Goal: Information Seeking & Learning: Learn about a topic

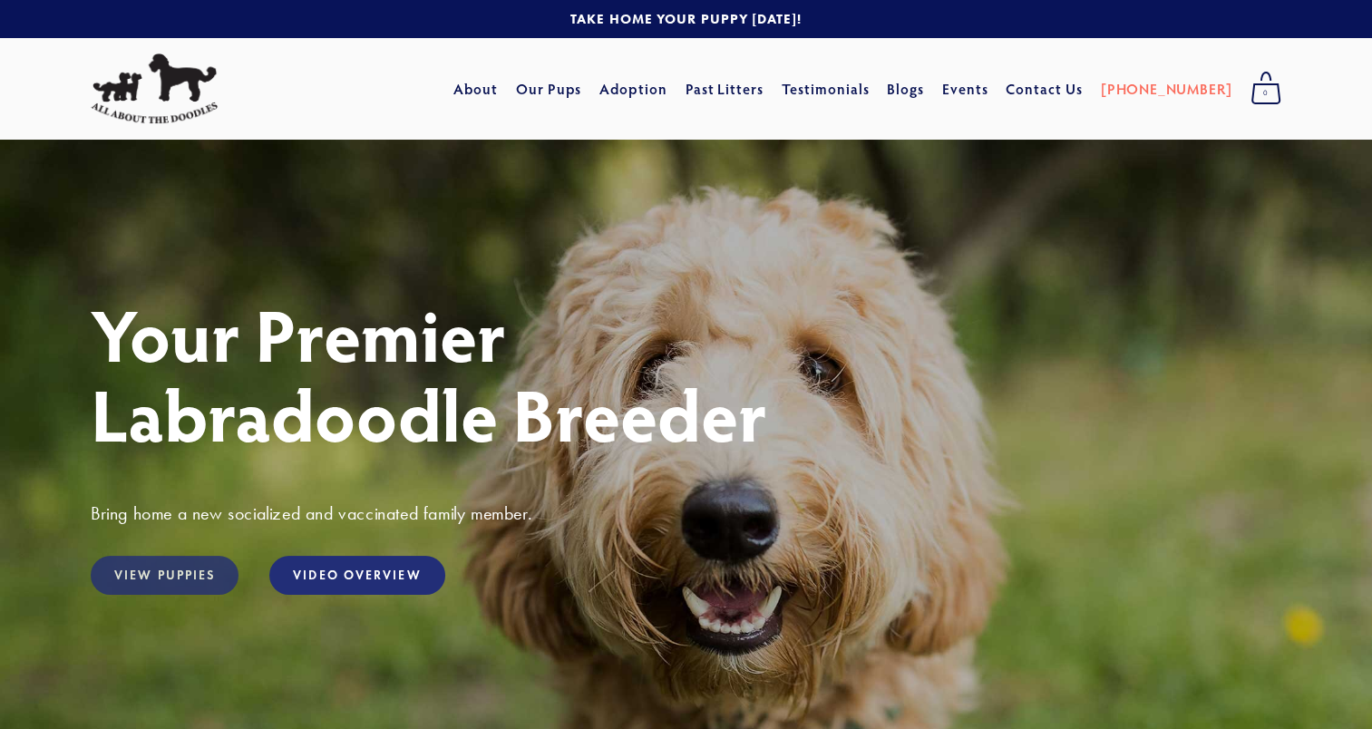
click at [205, 569] on link "View Puppies" at bounding box center [165, 575] width 148 height 39
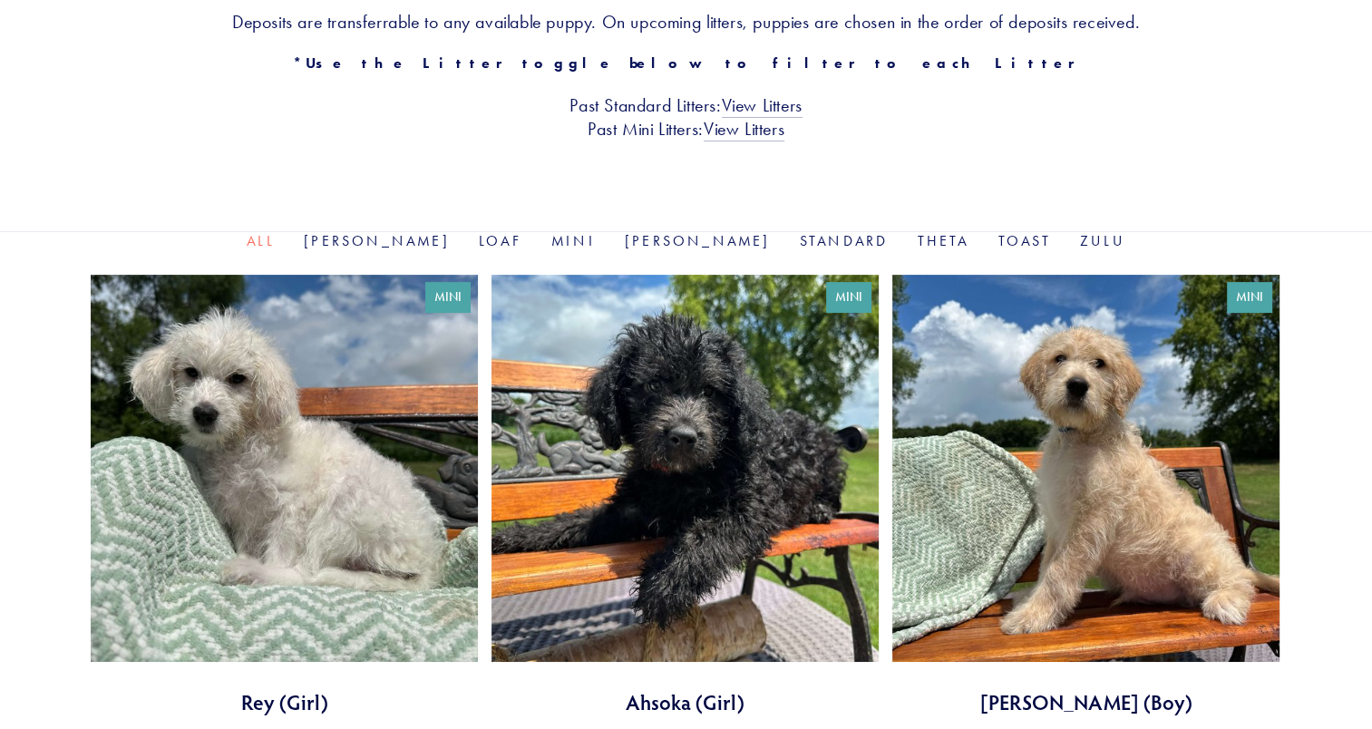
scroll to position [439, 0]
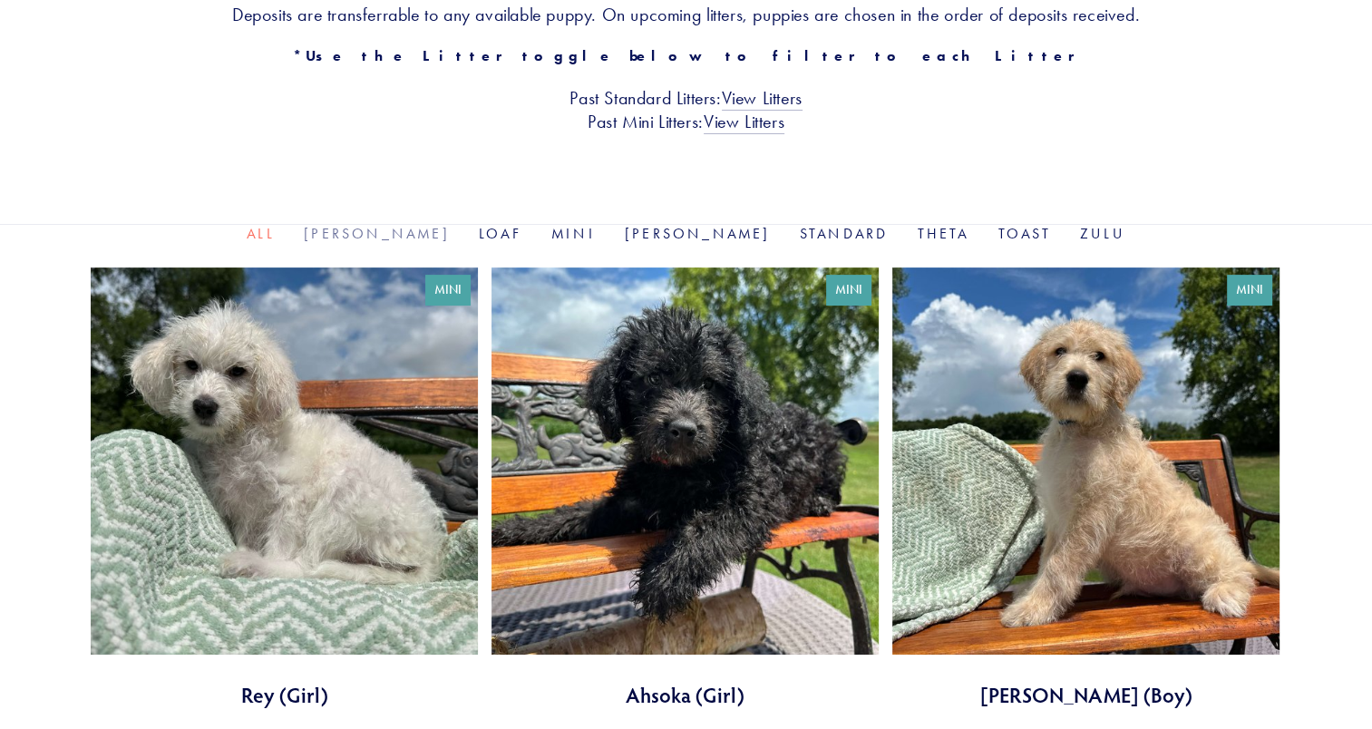
click at [430, 231] on link "[PERSON_NAME]" at bounding box center [377, 233] width 146 height 17
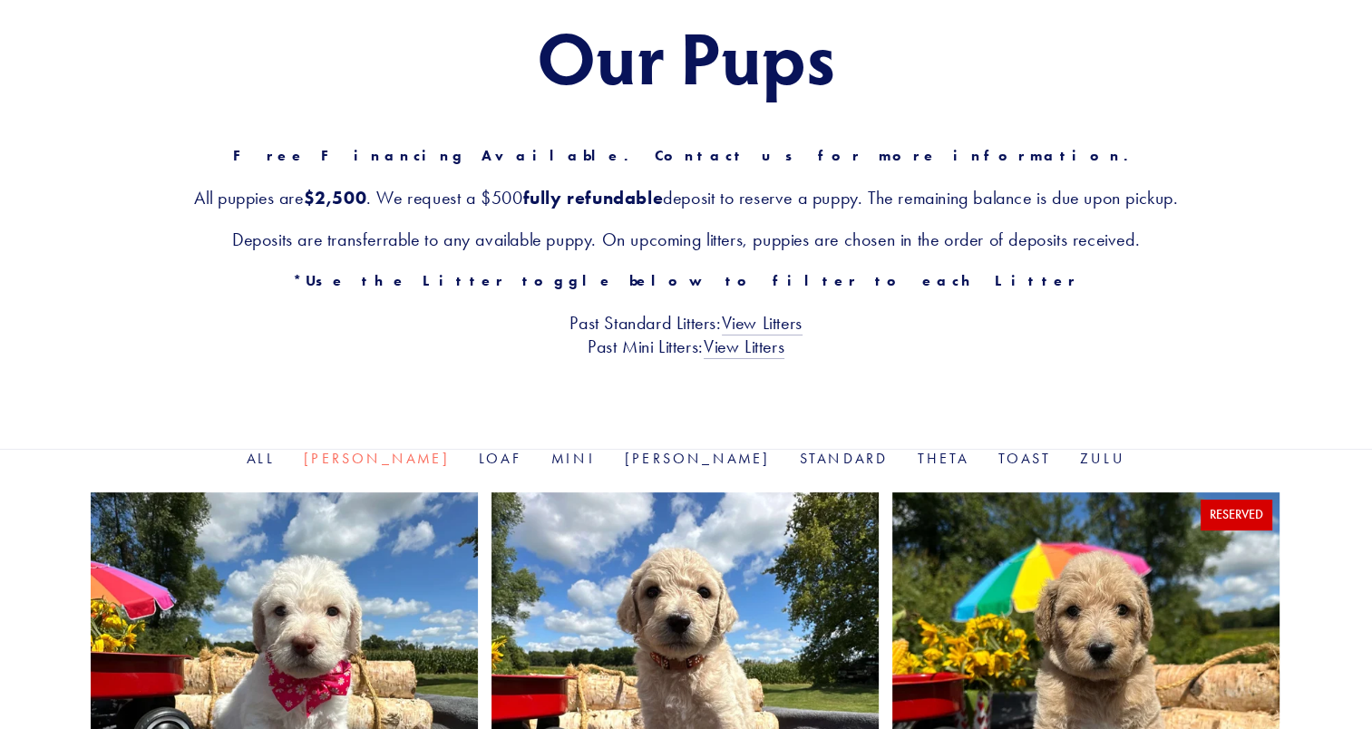
scroll to position [199, 0]
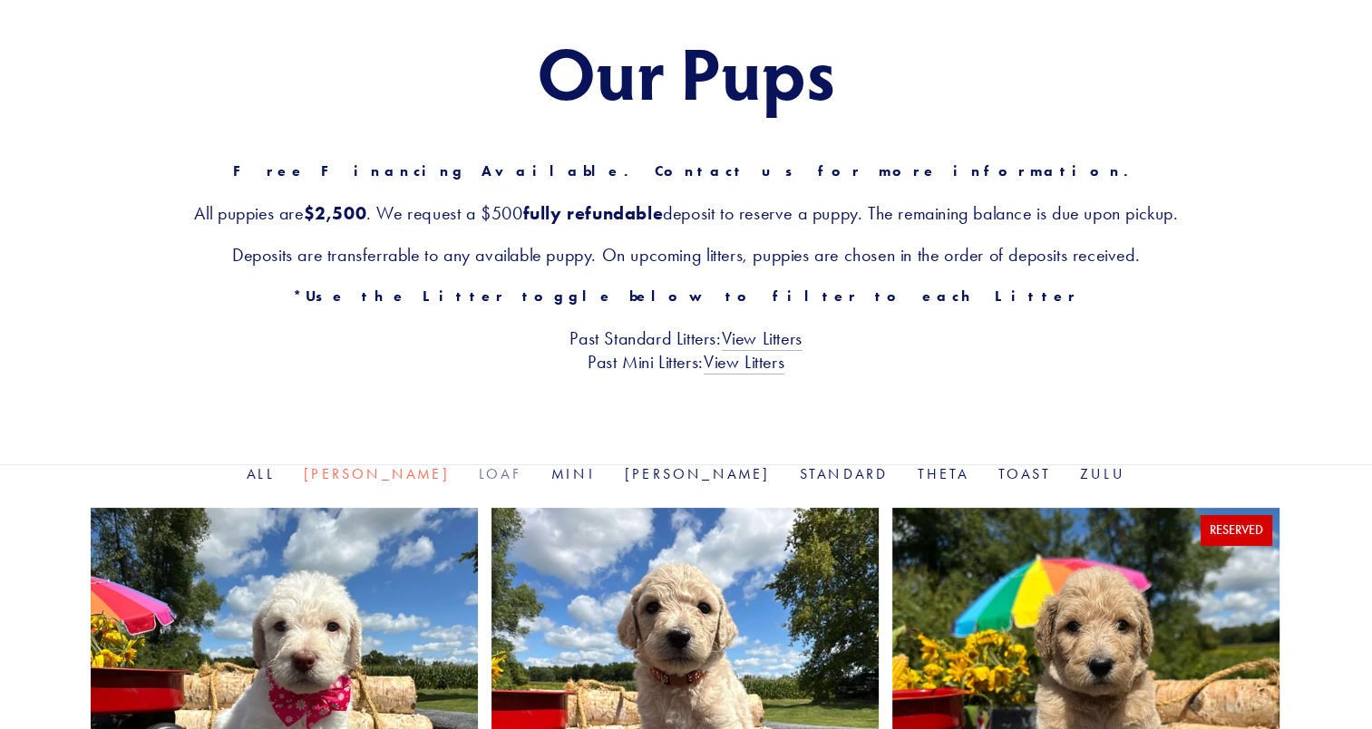
click at [501, 478] on link "Loaf" at bounding box center [501, 473] width 44 height 17
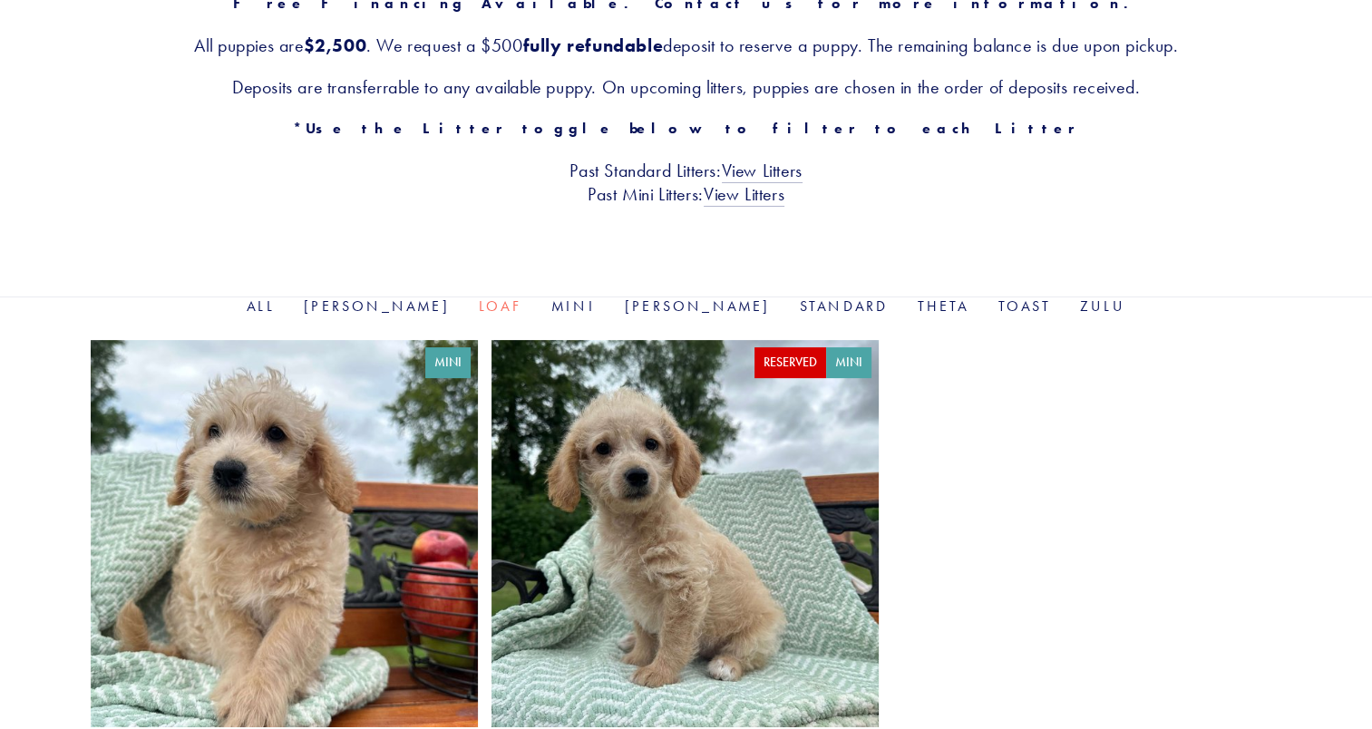
scroll to position [353, 0]
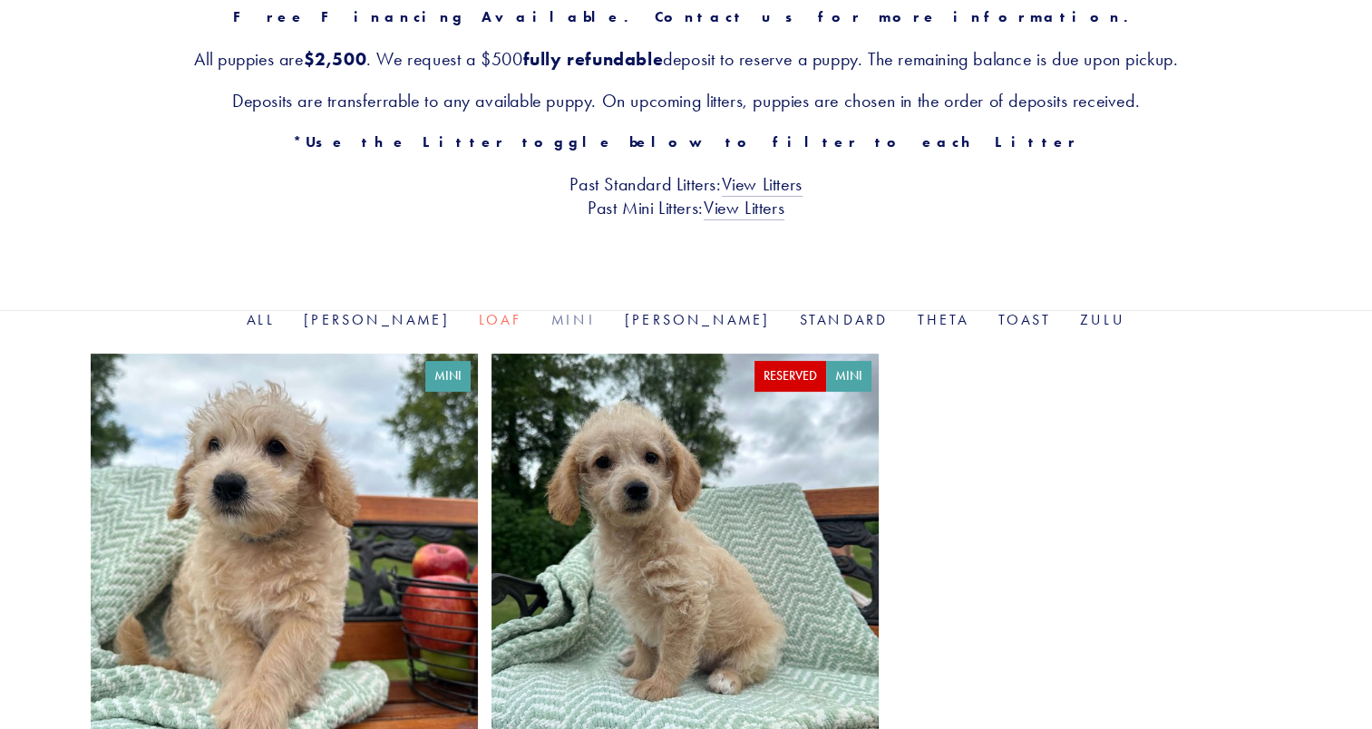
click at [579, 320] on link "Mini" at bounding box center [573, 319] width 44 height 17
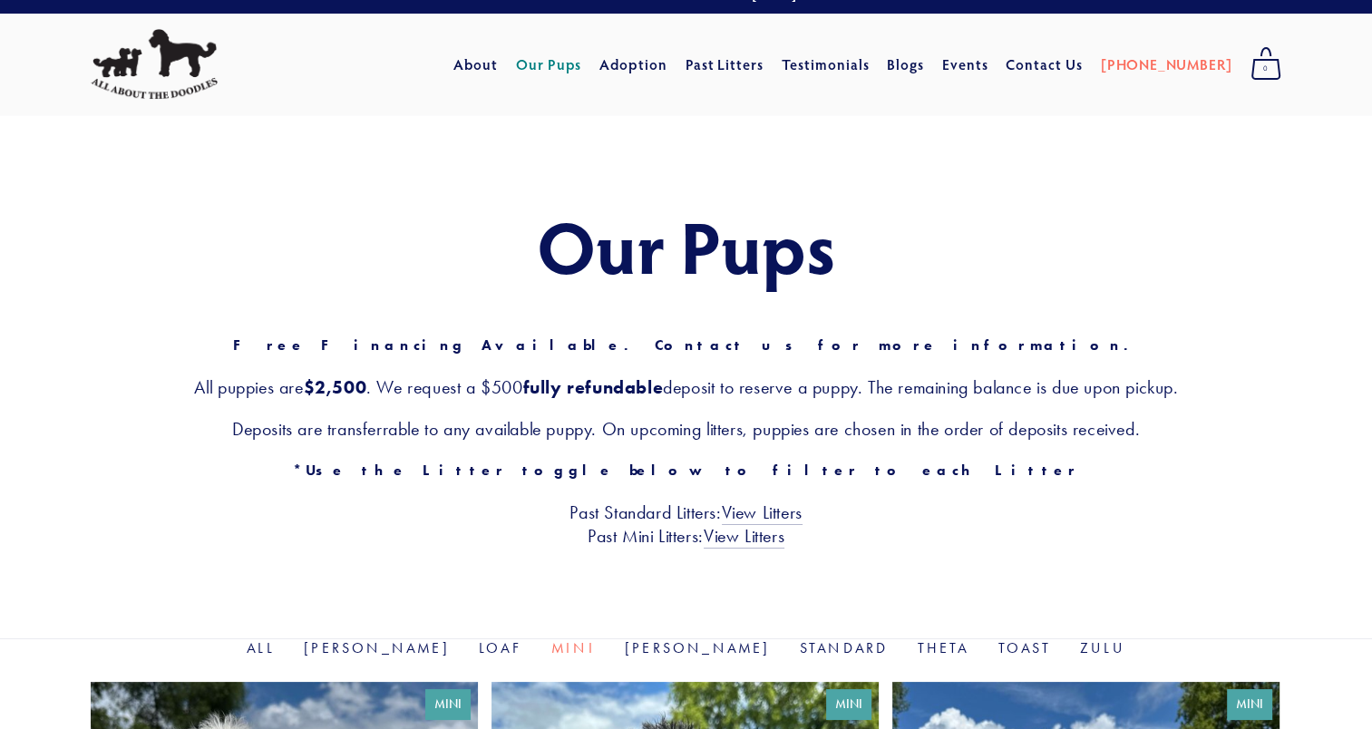
scroll to position [19, 0]
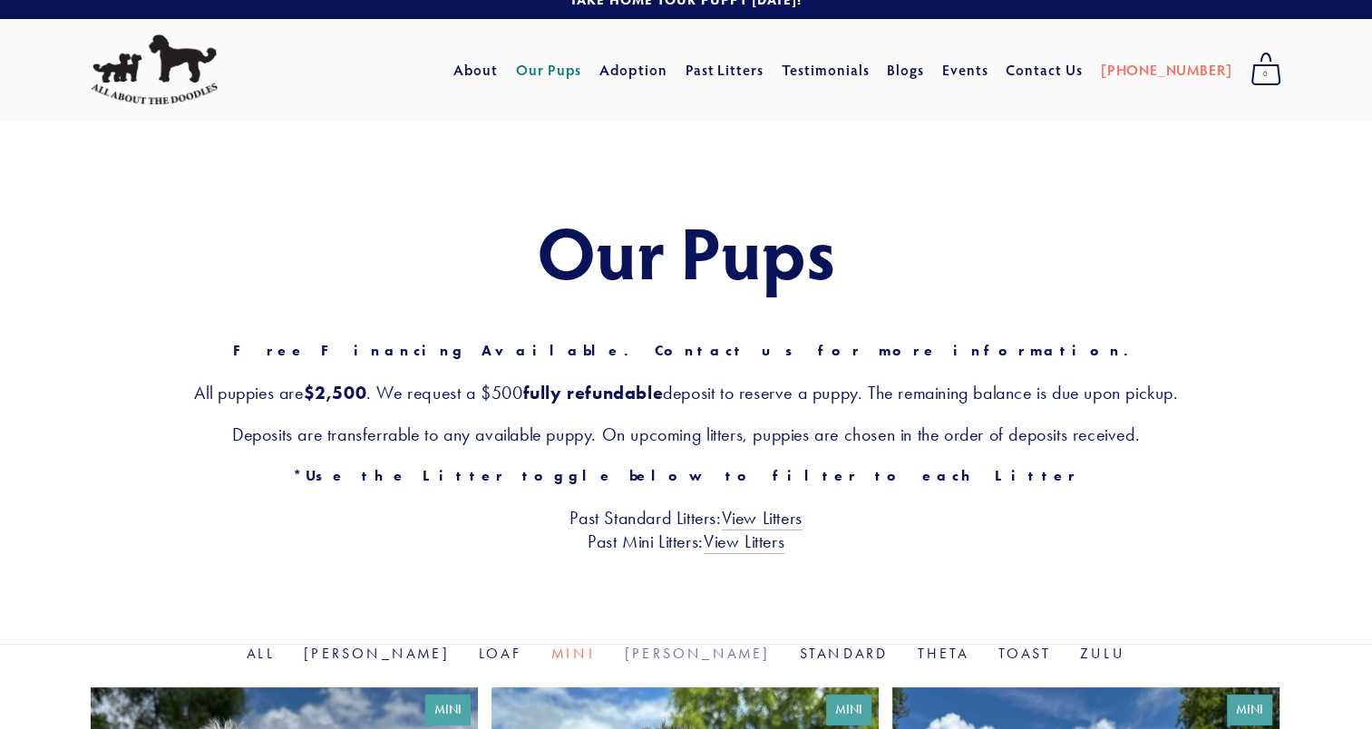
click at [644, 653] on link "[PERSON_NAME]" at bounding box center [698, 653] width 146 height 17
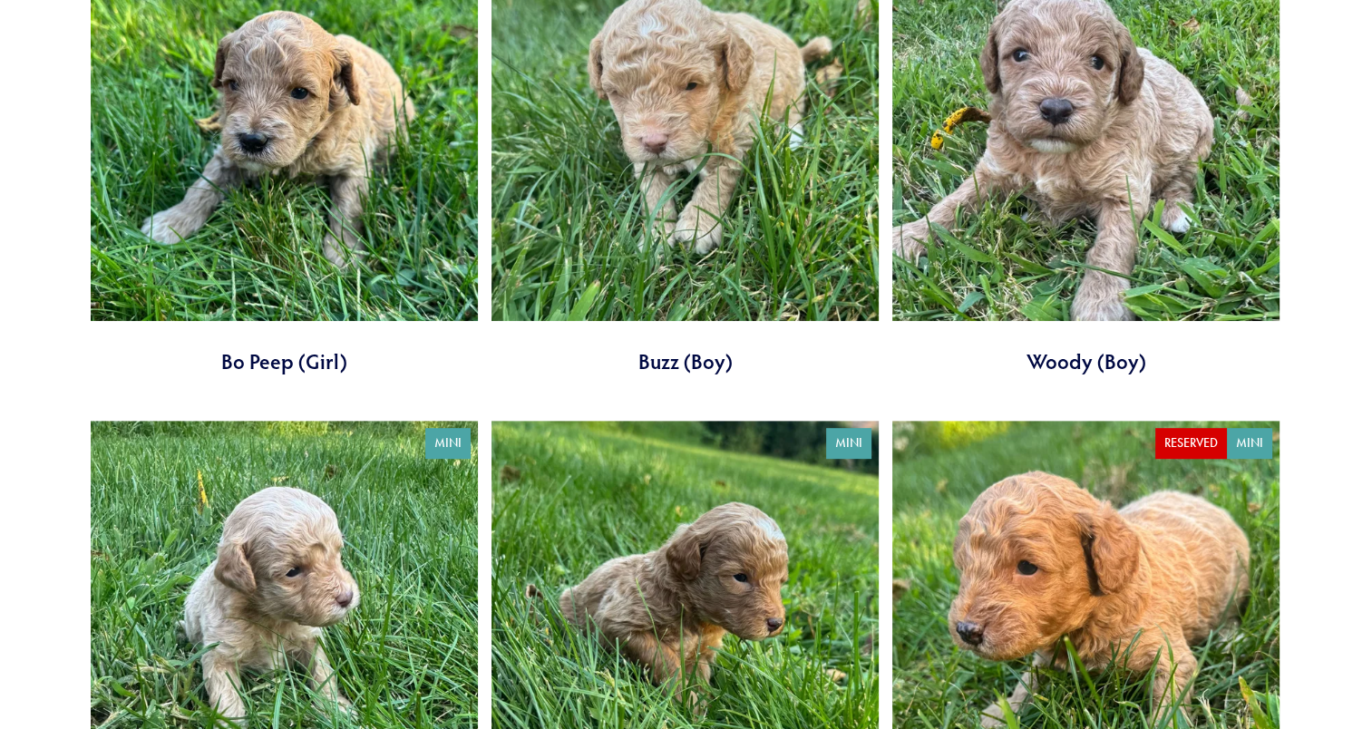
scroll to position [544, 0]
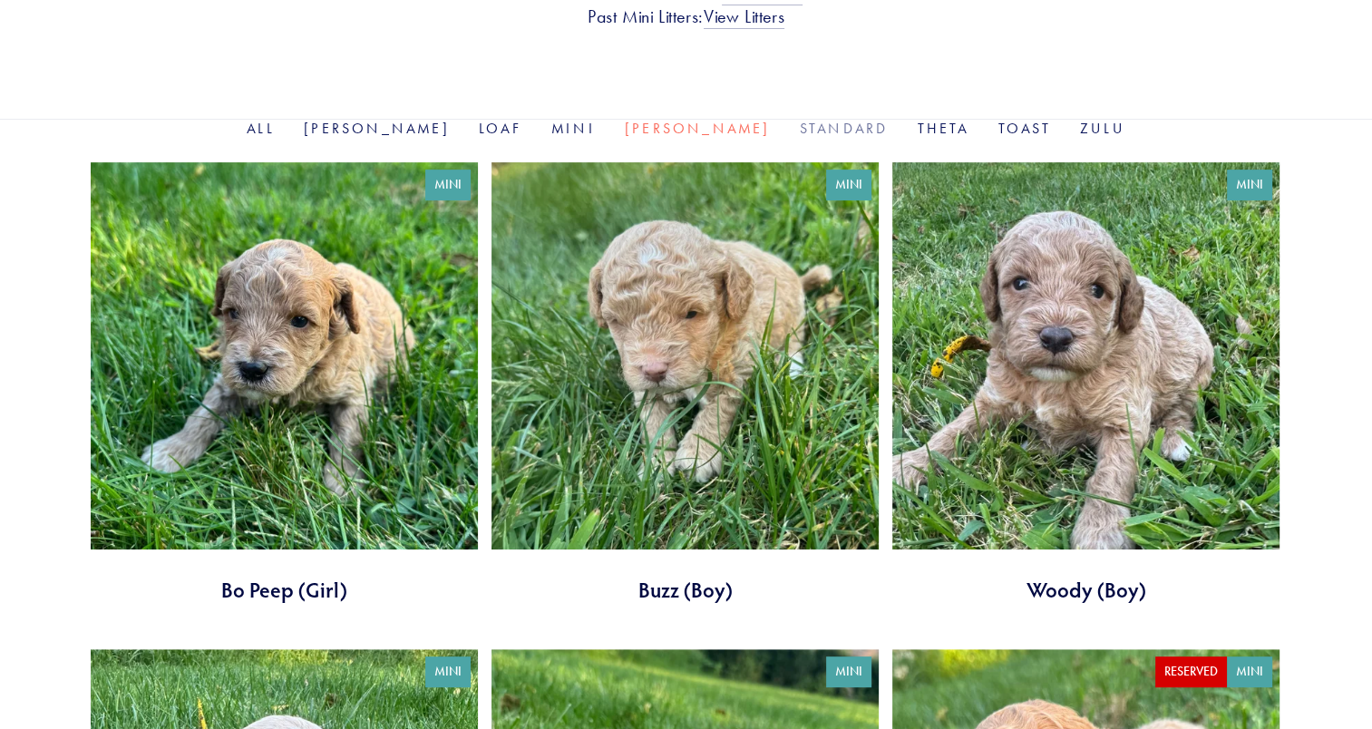
click at [800, 122] on link "Standard" at bounding box center [844, 128] width 89 height 17
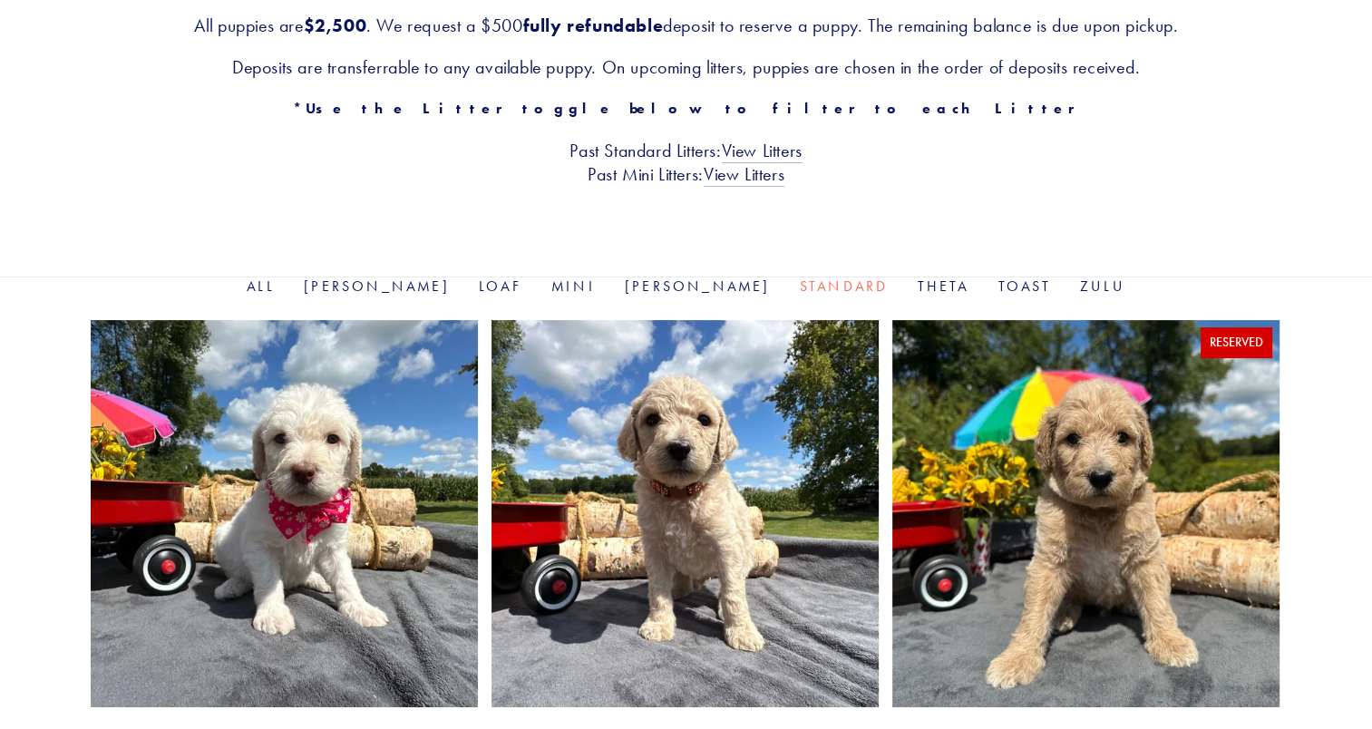
scroll to position [382, 0]
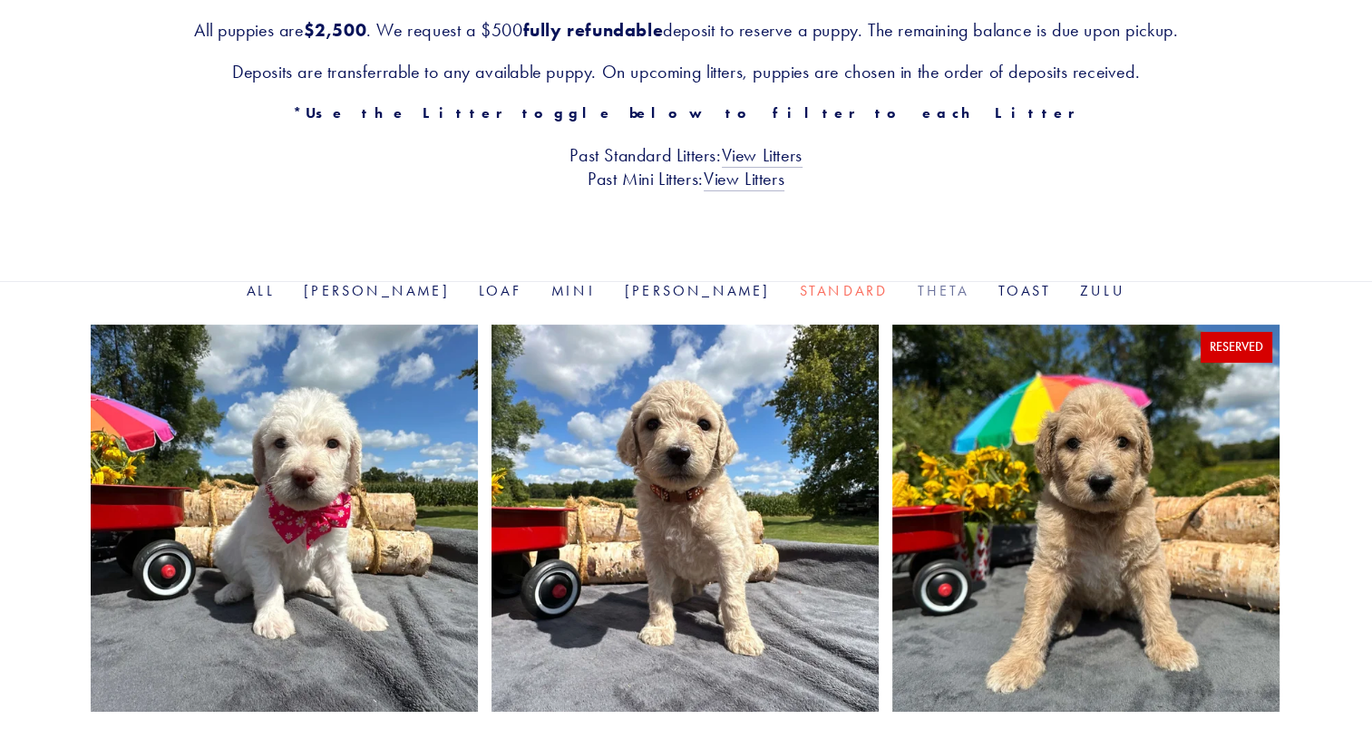
click at [918, 287] on link "Theta" at bounding box center [944, 290] width 52 height 17
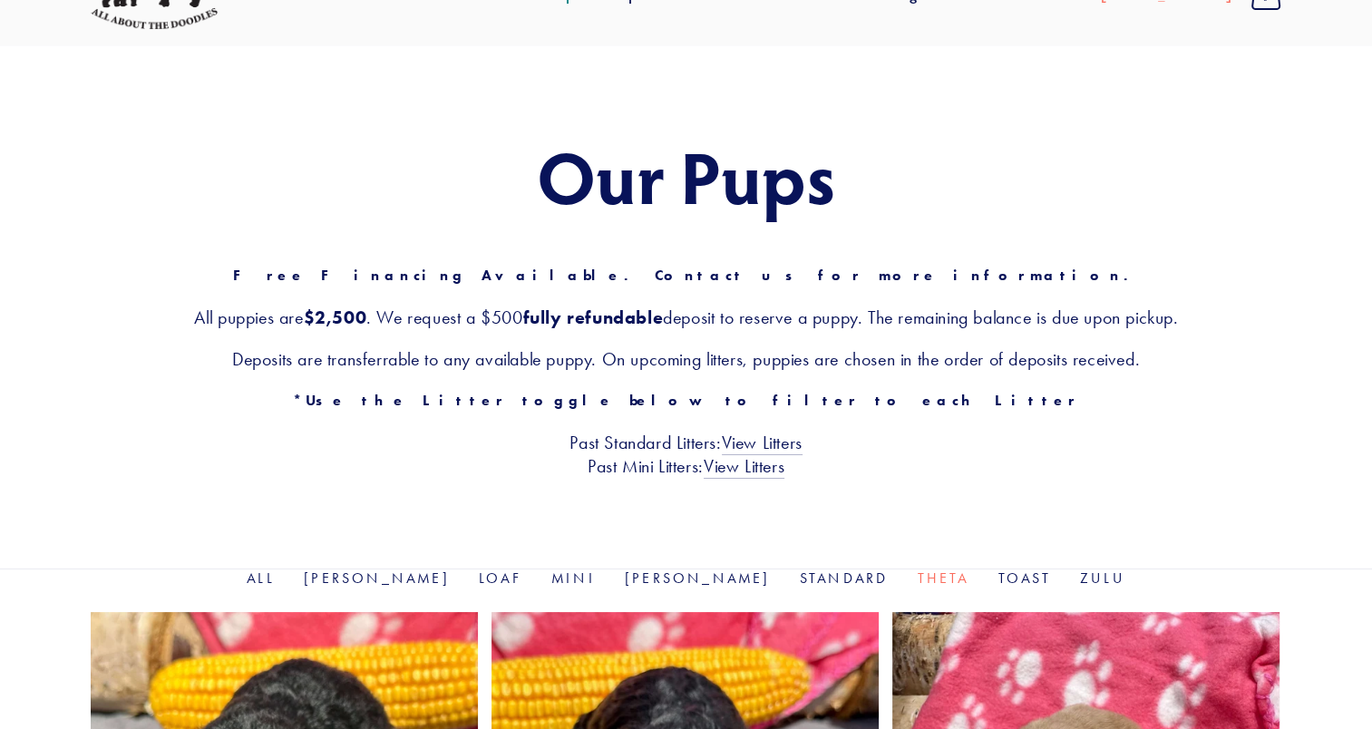
scroll to position [68, 0]
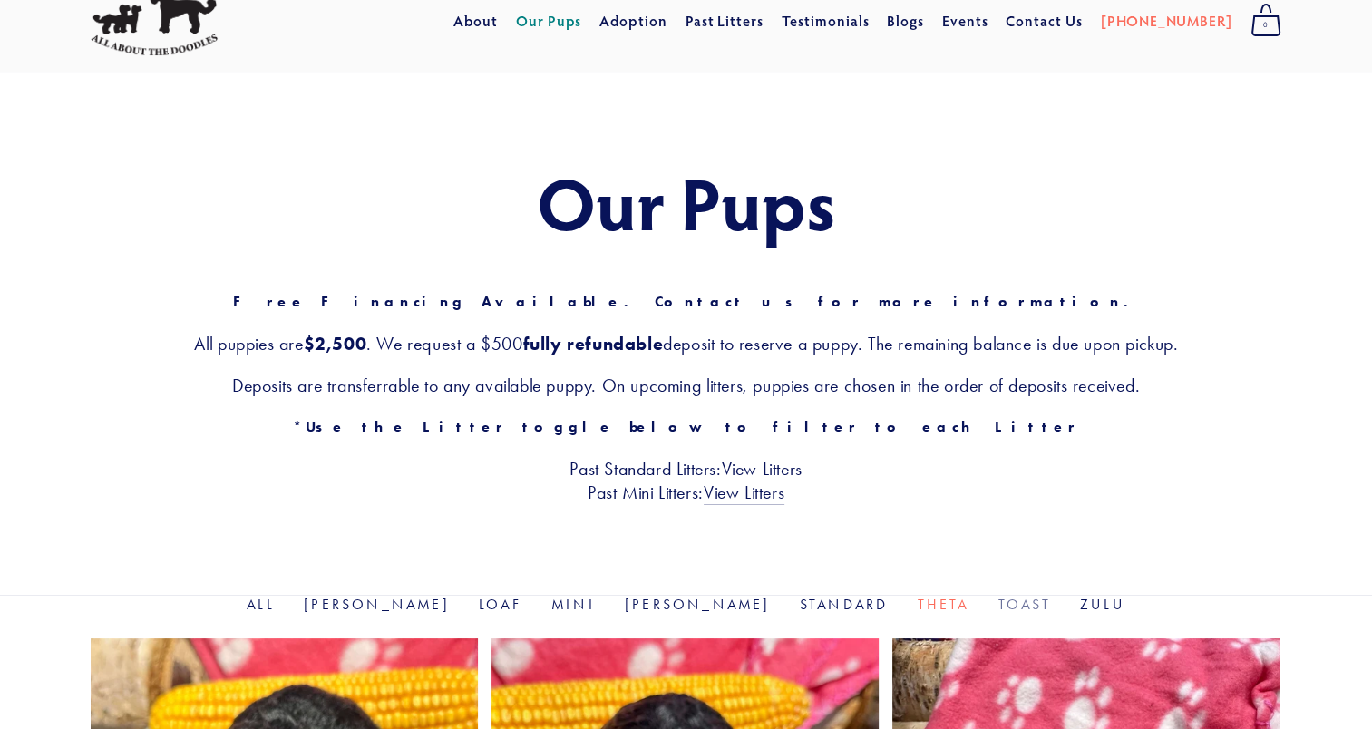
click at [998, 606] on link "Toast" at bounding box center [1024, 604] width 53 height 17
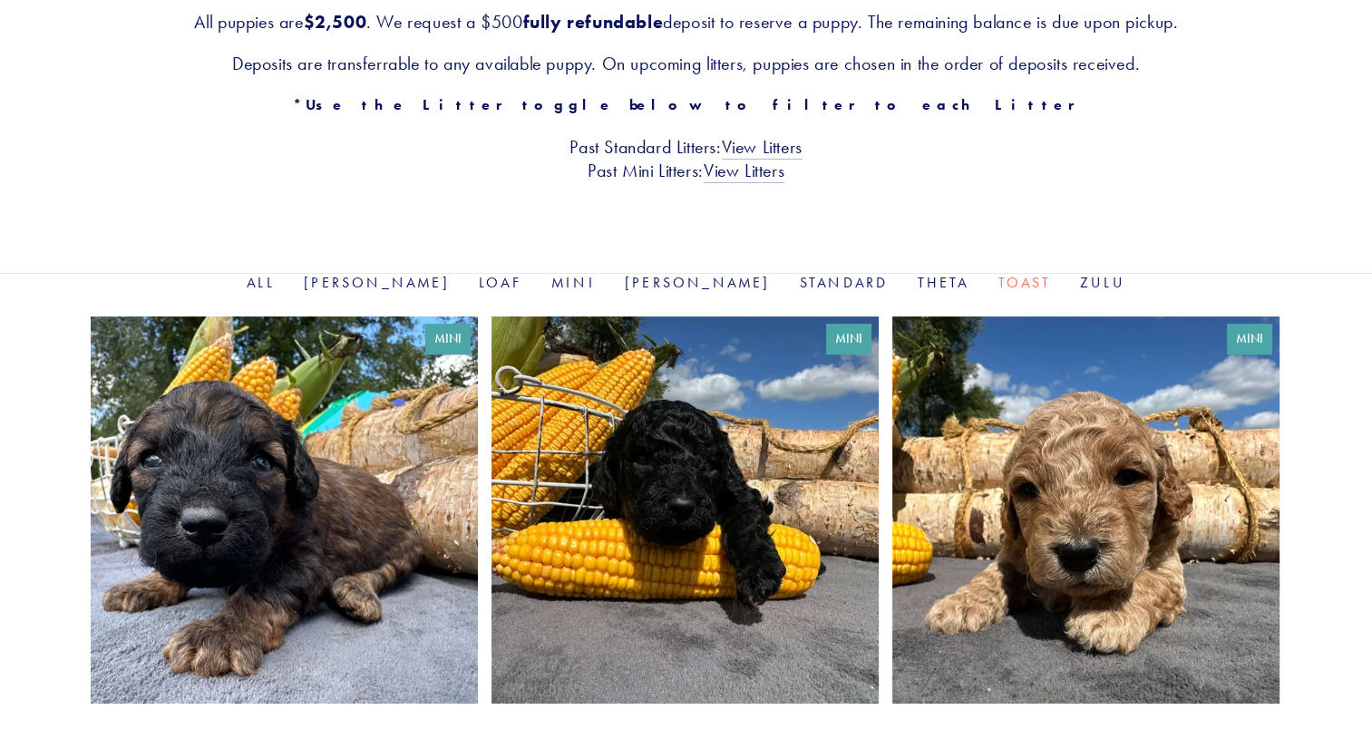
scroll to position [388, 0]
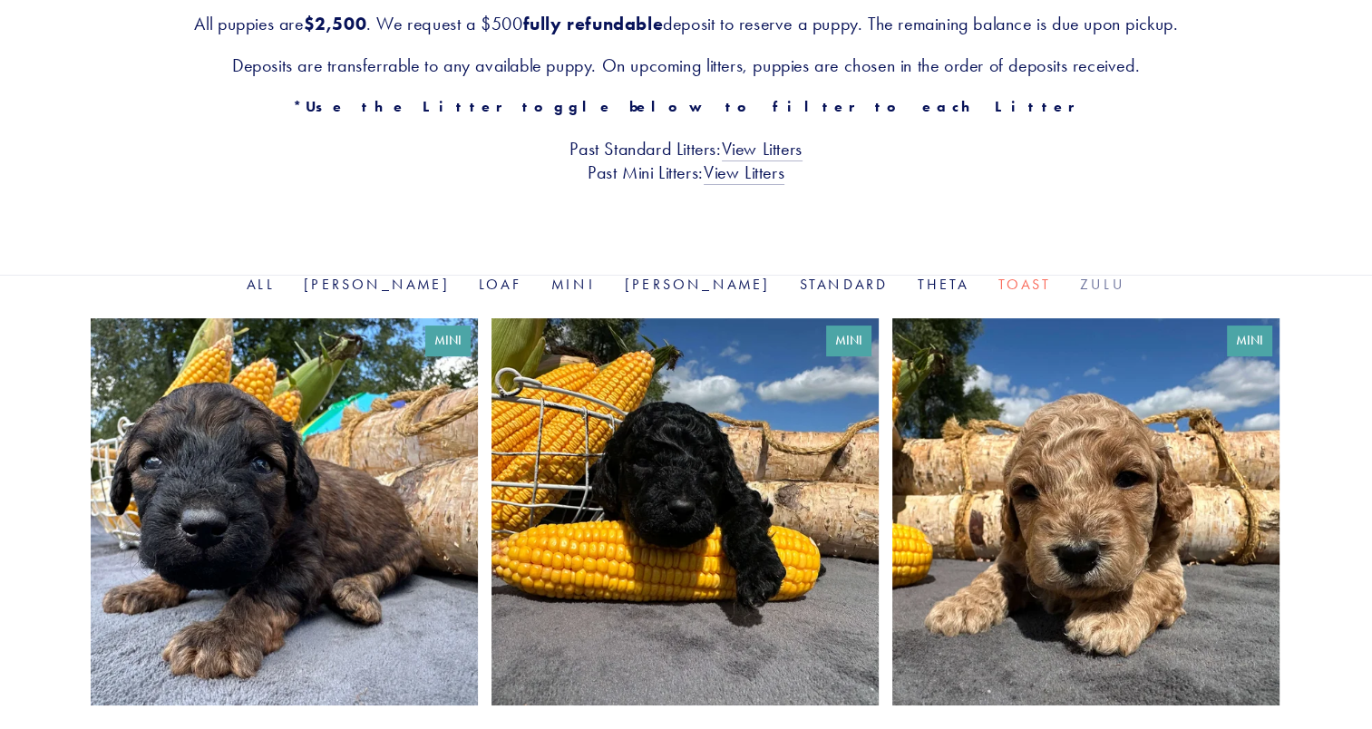
click at [1080, 286] on link "Zulu" at bounding box center [1102, 284] width 45 height 17
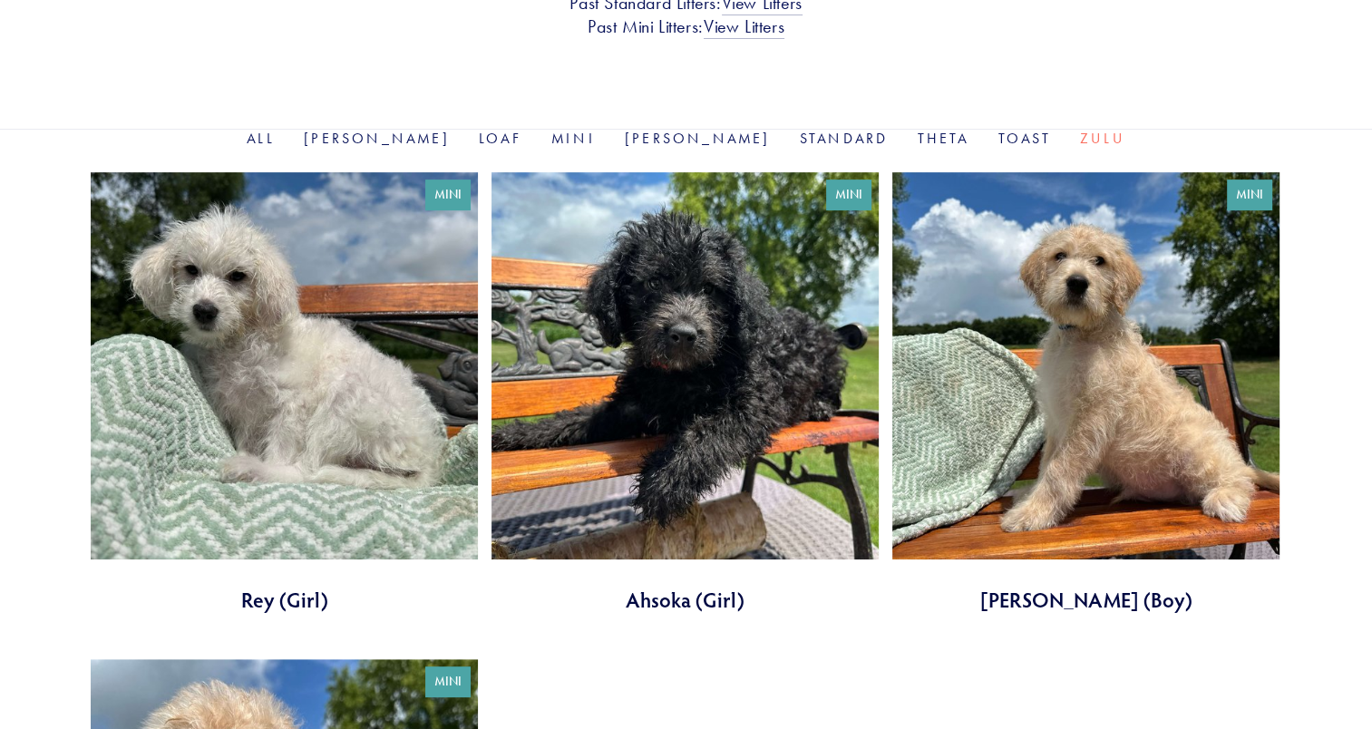
scroll to position [191, 0]
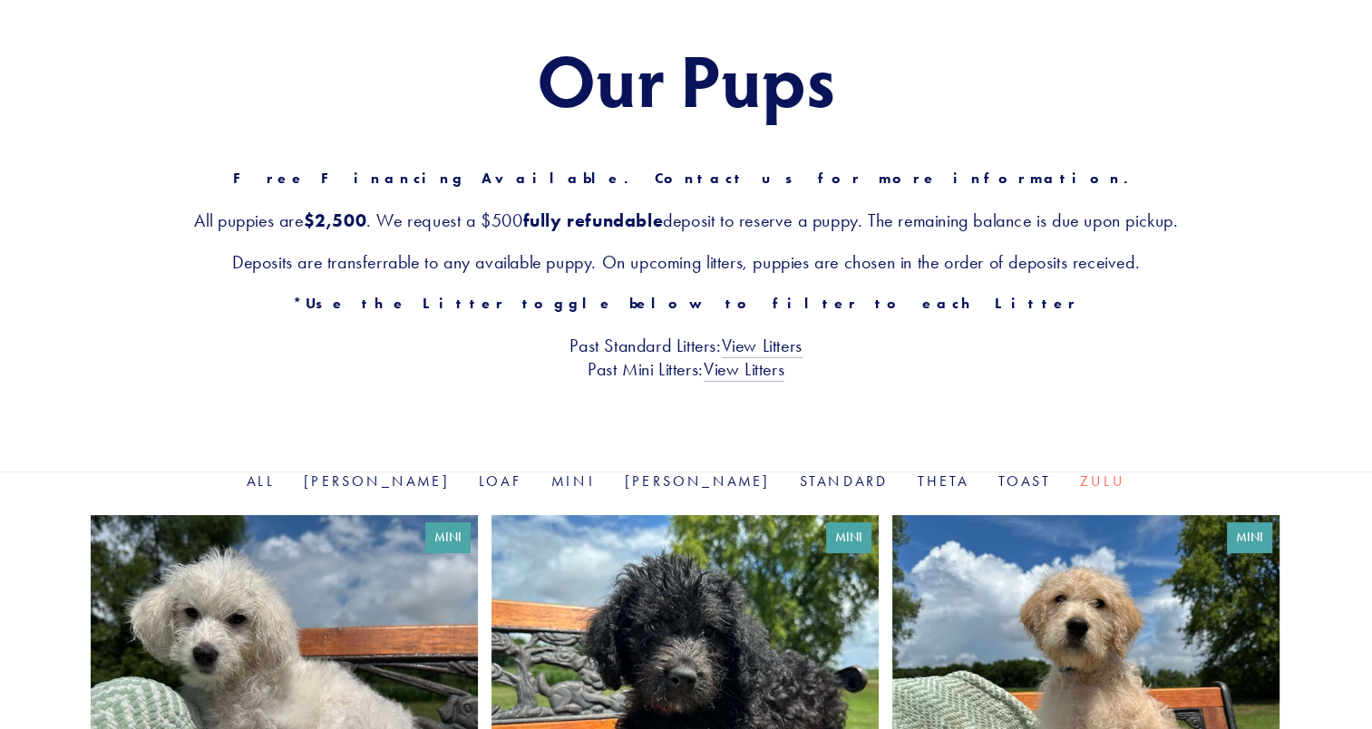
click at [918, 490] on li "Theta" at bounding box center [944, 482] width 52 height 21
click at [918, 480] on link "Theta" at bounding box center [944, 480] width 52 height 17
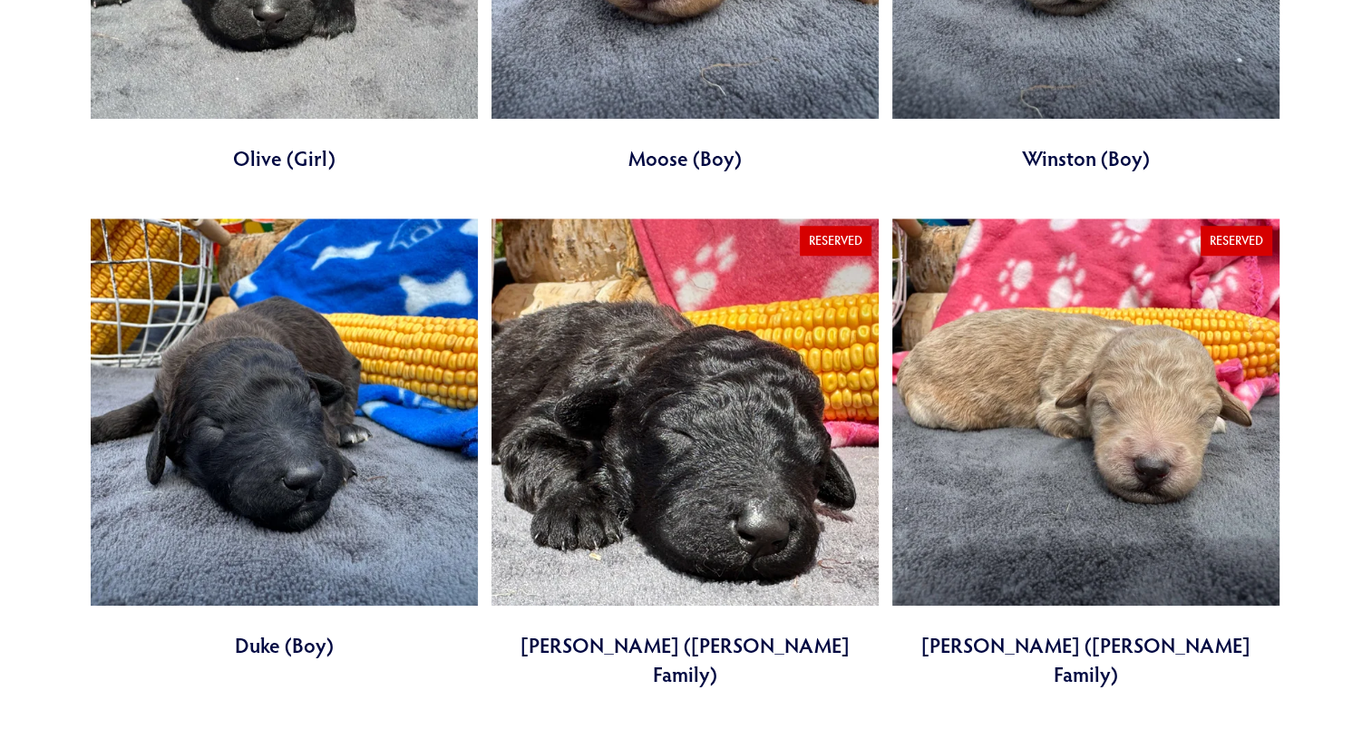
scroll to position [1542, 0]
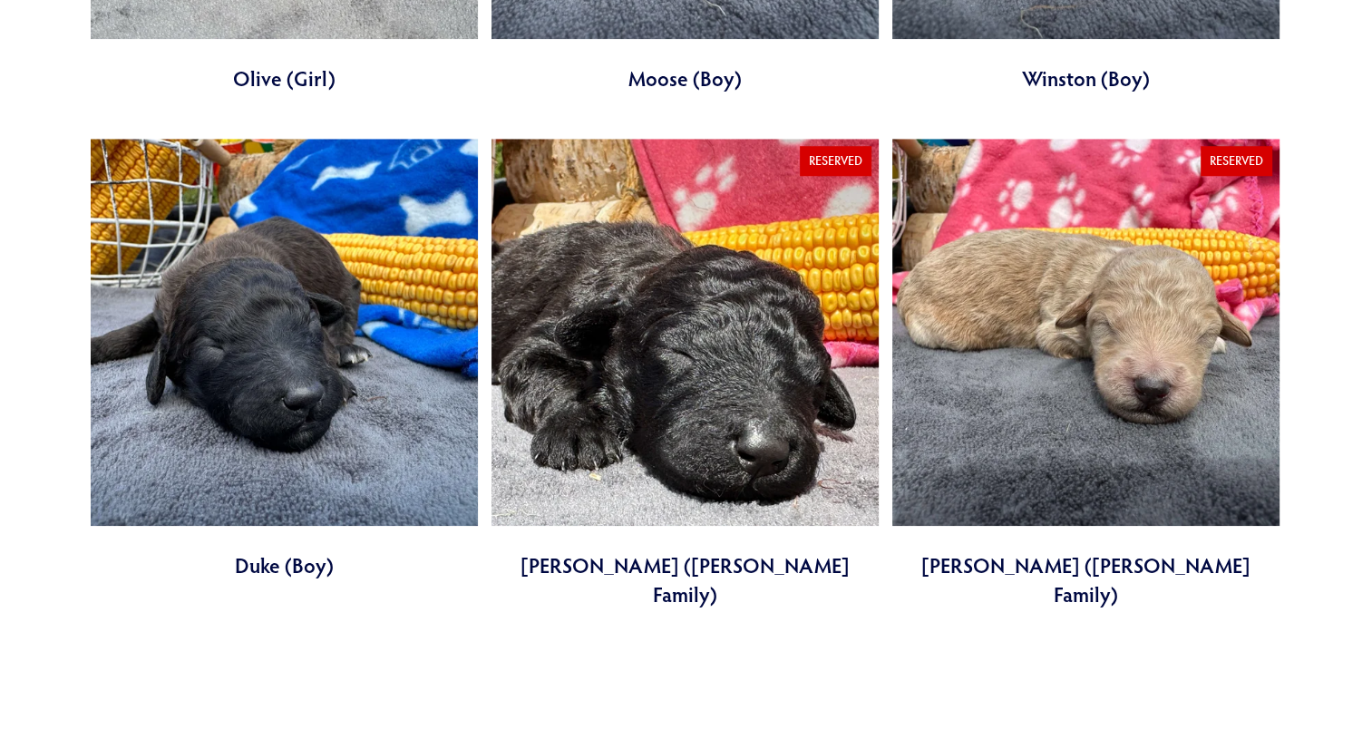
click at [313, 281] on link at bounding box center [284, 360] width 387 height 442
click at [716, 348] on link at bounding box center [684, 374] width 387 height 471
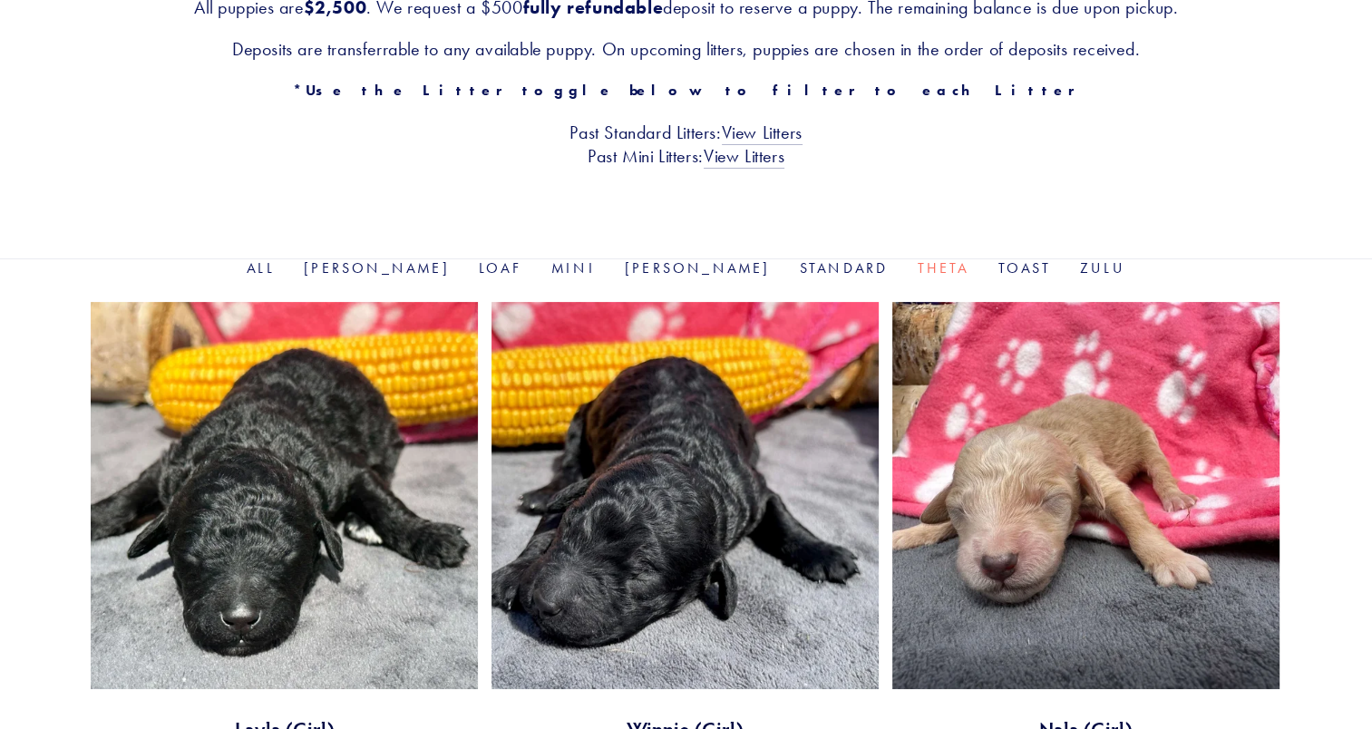
scroll to position [0, 0]
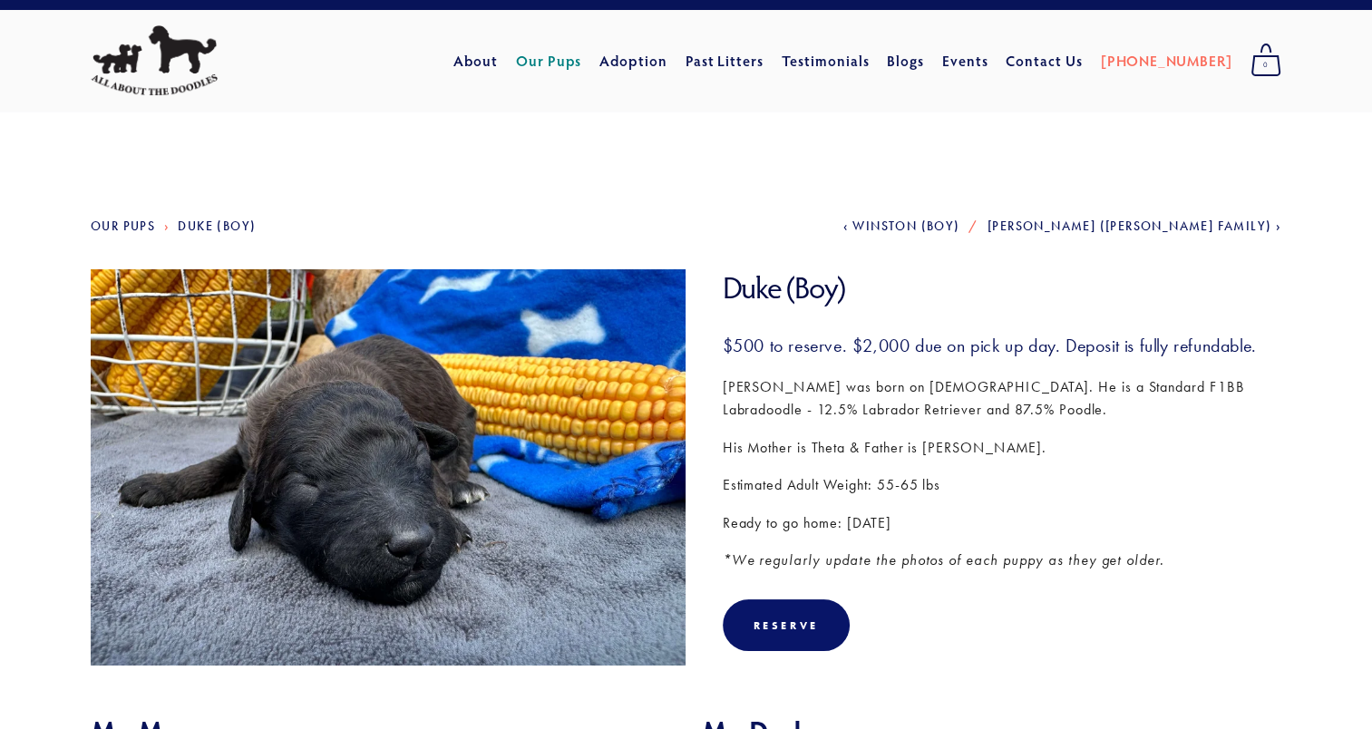
scroll to position [24, 0]
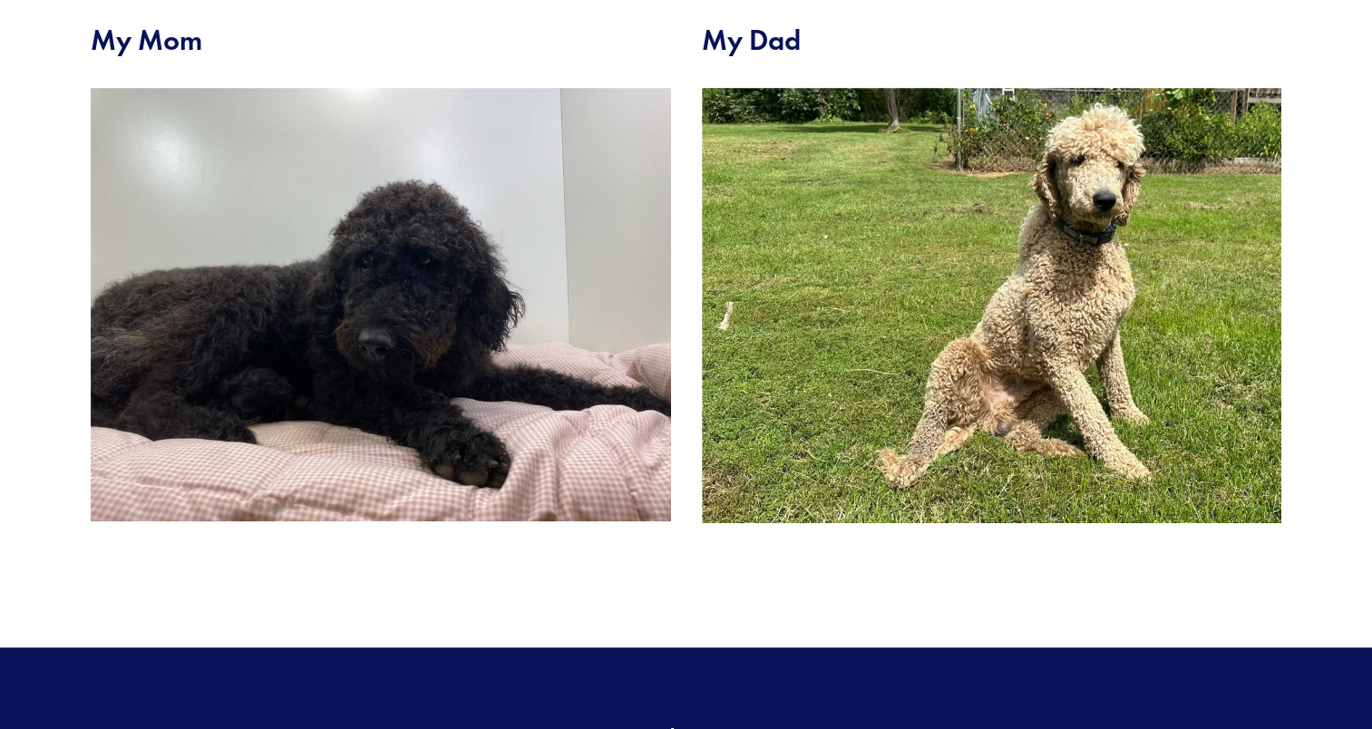
scroll to position [761, 0]
